Goal: Task Accomplishment & Management: Manage account settings

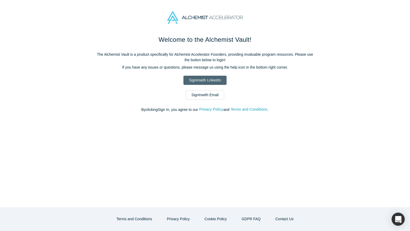
click at [211, 85] on div "Welcome to the Alchemist Vault! The Alchemist Vault is a product specifically f…" at bounding box center [205, 76] width 221 height 83
click at [208, 95] on link "Sign In with Email" at bounding box center [205, 95] width 38 height 9
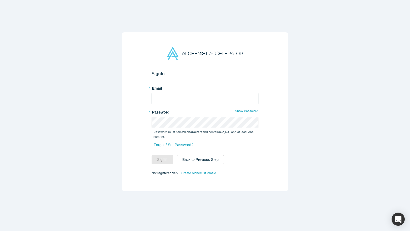
click at [203, 96] on input "text" at bounding box center [205, 98] width 107 height 11
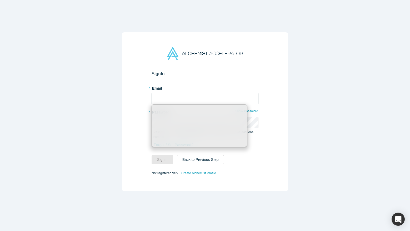
type input "[PERSON_NAME][EMAIL_ADDRESS][DOMAIN_NAME]"
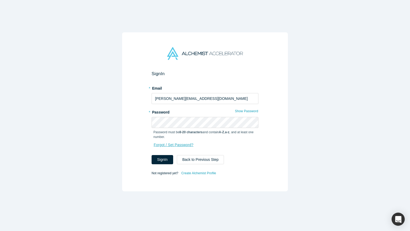
click at [165, 148] on link "Forgot / Set Password?" at bounding box center [174, 145] width 40 height 9
click at [195, 100] on input "text" at bounding box center [205, 98] width 107 height 11
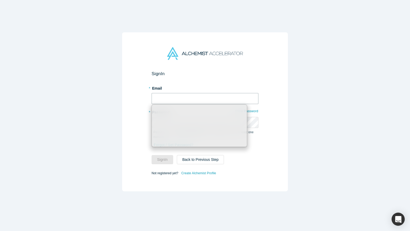
type input "[PERSON_NAME][EMAIL_ADDRESS][DOMAIN_NAME]"
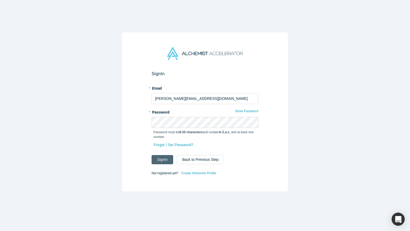
click at [160, 156] on button "Sign In" at bounding box center [163, 159] width 22 height 9
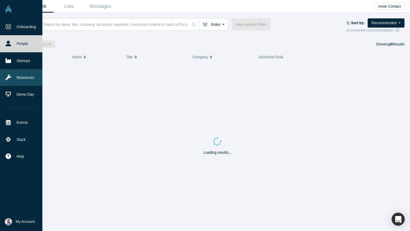
click at [36, 80] on link "Resources" at bounding box center [21, 77] width 42 height 17
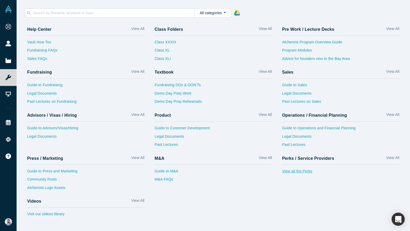
click at [297, 171] on link "View all the Perks" at bounding box center [340, 173] width 117 height 8
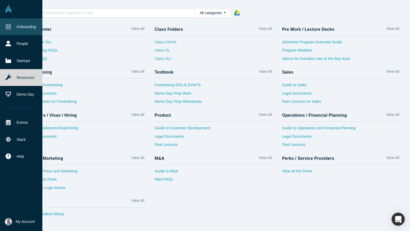
click at [14, 30] on link "Onboarding" at bounding box center [21, 26] width 42 height 17
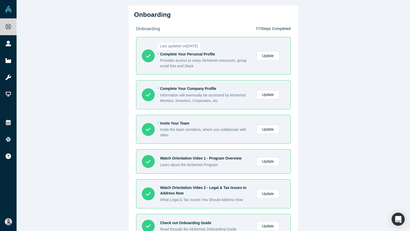
click at [98, 119] on div "Onboarding onboarding 7 / 7 Steps Completed Last updated on [DATE] * Complete Y…" at bounding box center [214, 115] width 394 height 231
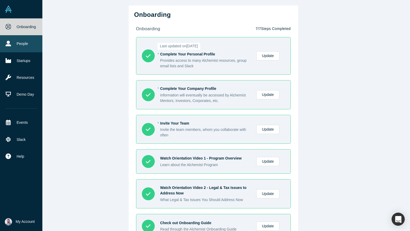
click at [10, 48] on link "People" at bounding box center [21, 43] width 42 height 17
